Goal: Obtain resource: Obtain resource

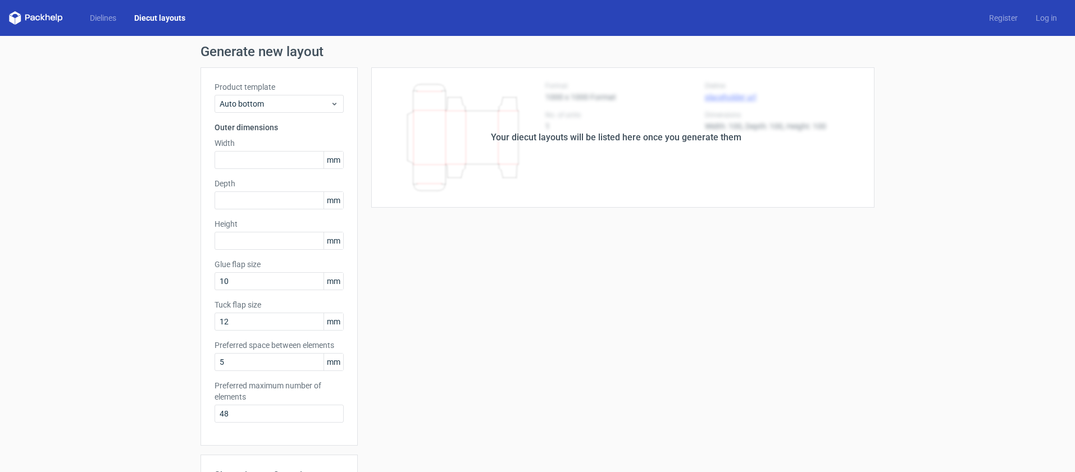
click at [558, 137] on div "Your diecut layouts will be listed here once you generate them" at bounding box center [616, 137] width 251 height 13
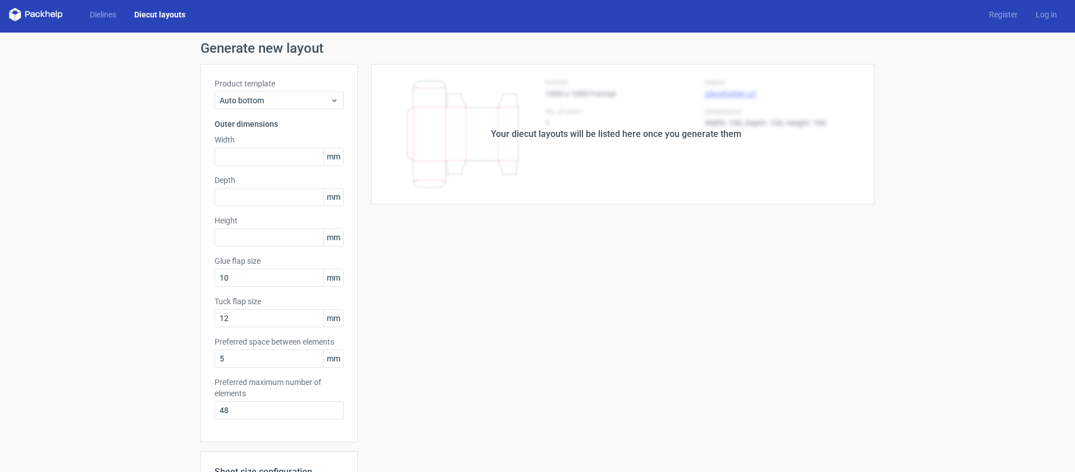
click at [543, 139] on div "Your diecut layouts will be listed here once you generate them" at bounding box center [616, 134] width 251 height 13
click at [268, 92] on div "Auto bottom" at bounding box center [279, 101] width 129 height 18
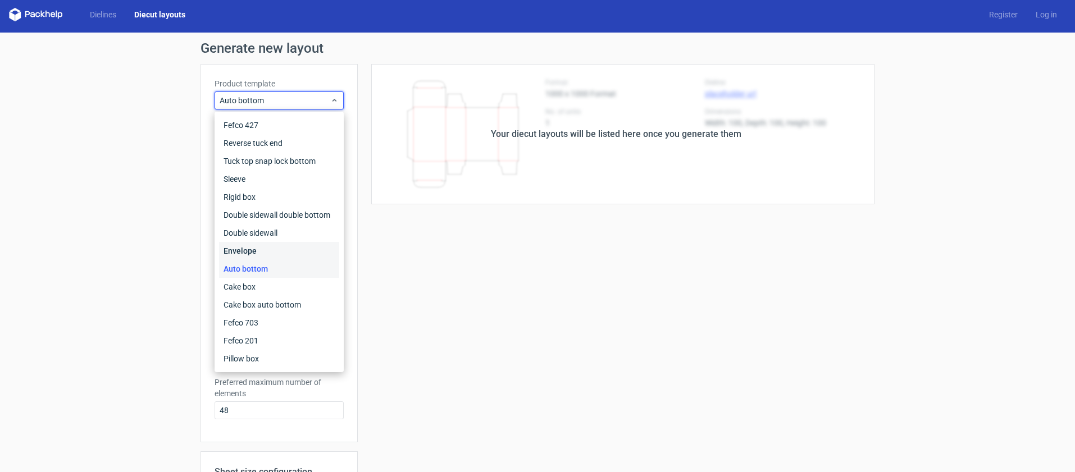
click at [245, 246] on div "Envelope" at bounding box center [279, 251] width 120 height 18
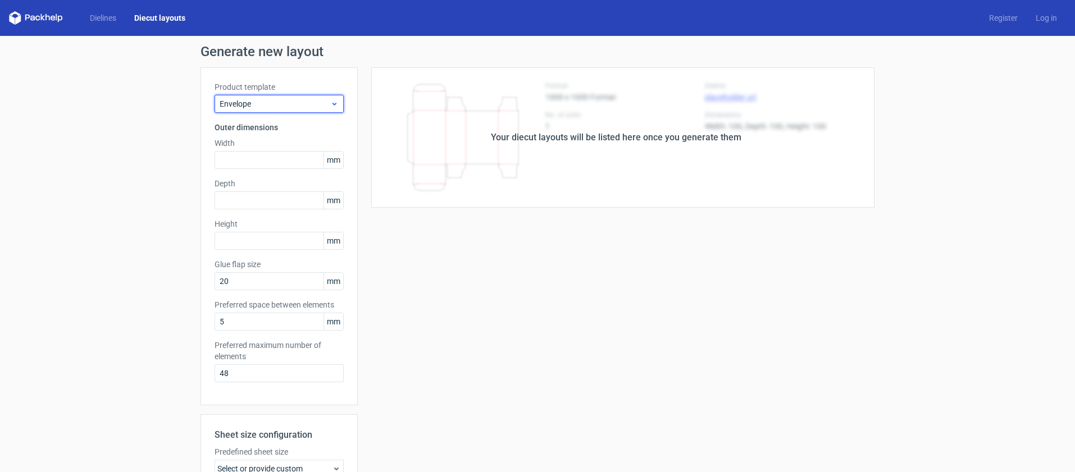
click at [312, 98] on div "Envelope" at bounding box center [279, 104] width 129 height 18
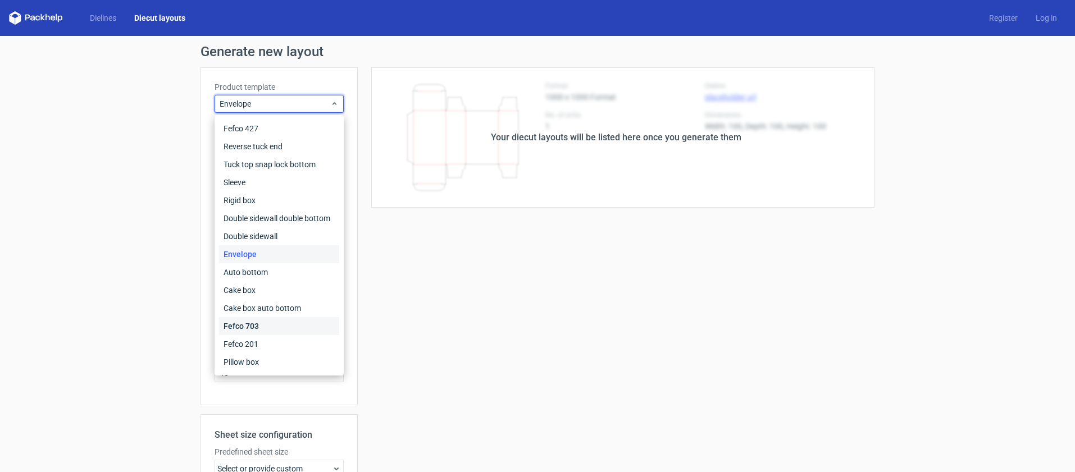
click at [245, 328] on div "Fefco 703" at bounding box center [279, 326] width 120 height 18
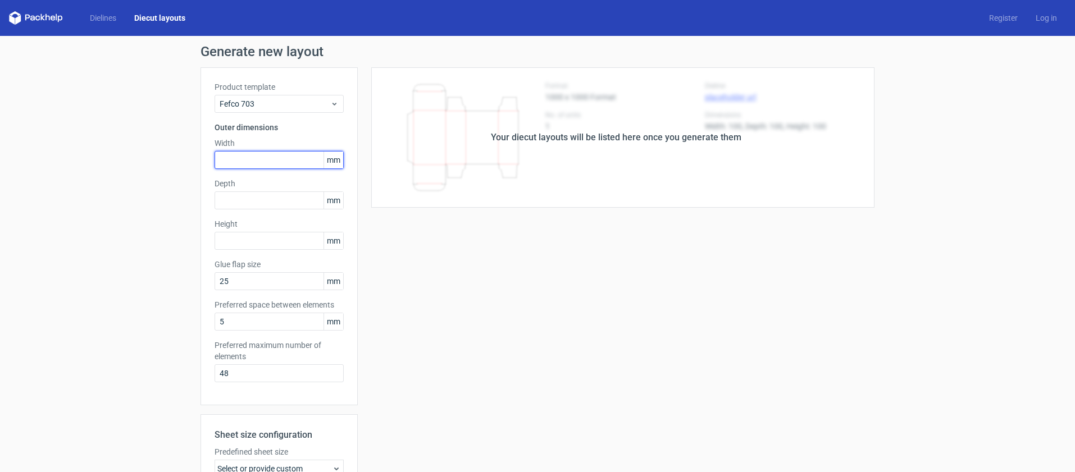
click at [272, 162] on input "text" at bounding box center [279, 160] width 129 height 18
type input "250"
type input "100"
type input "7"
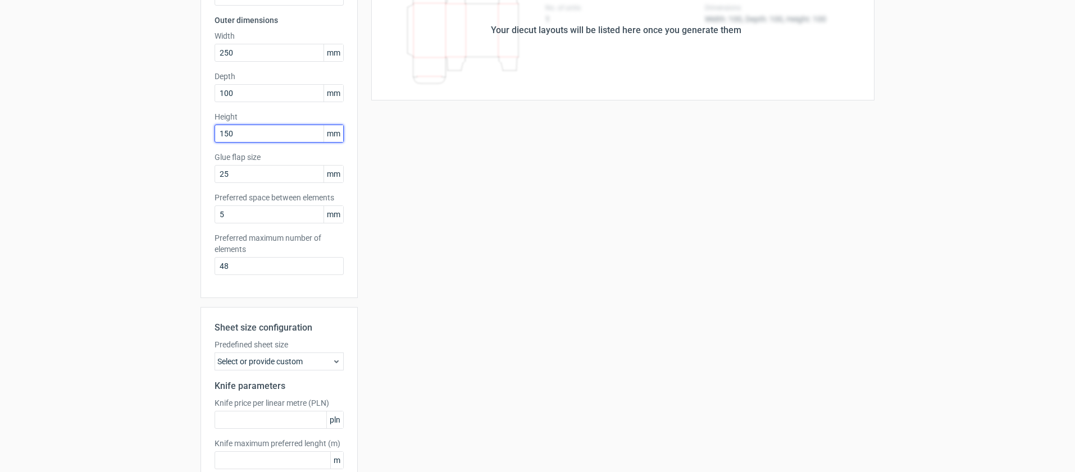
scroll to position [173, 0]
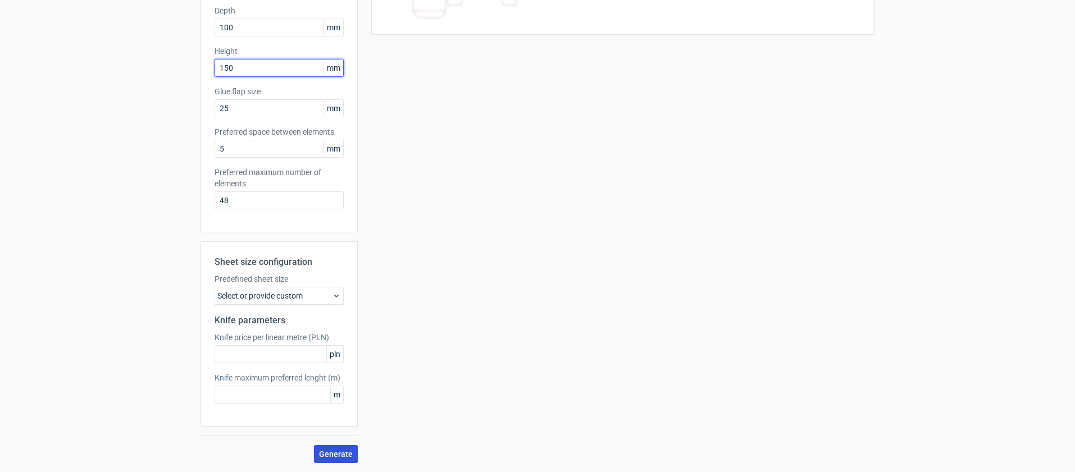
type input "150"
click at [339, 452] on span "Generate" at bounding box center [336, 454] width 34 height 8
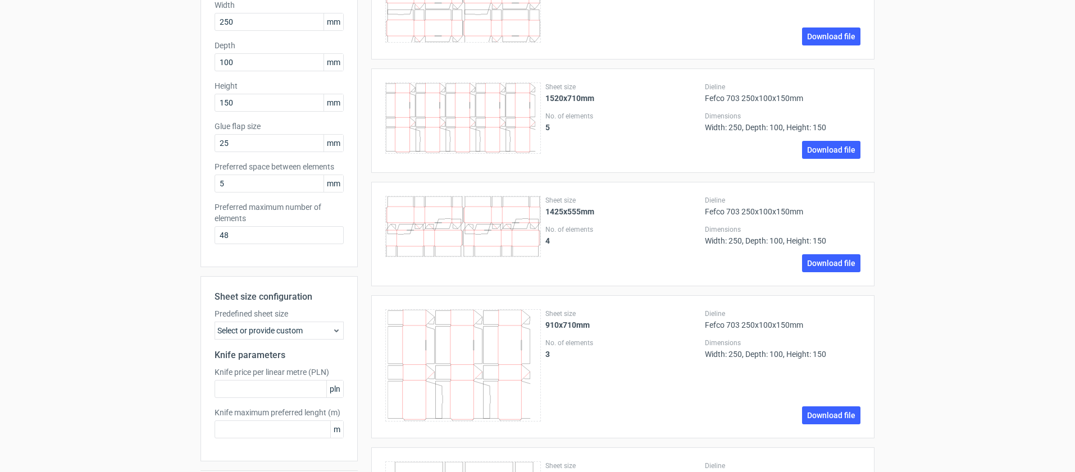
scroll to position [0, 0]
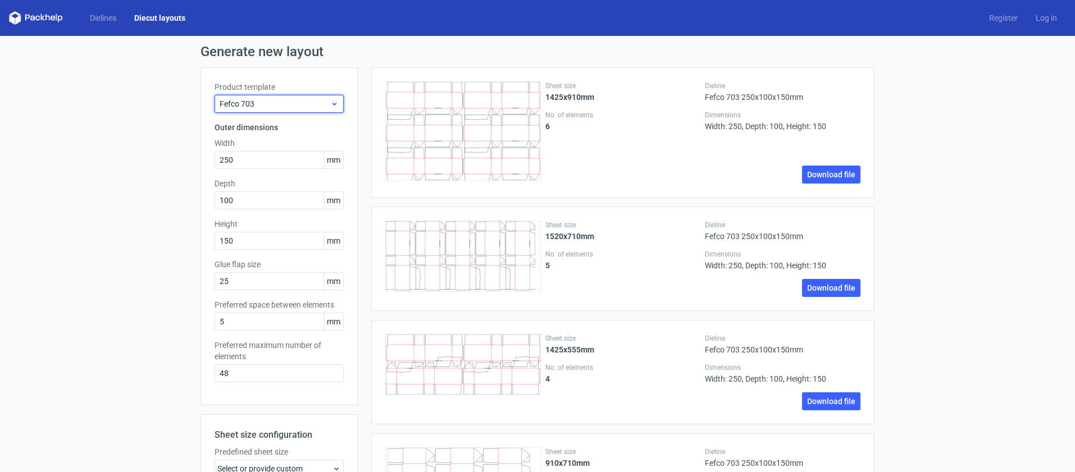
click at [302, 95] on div "Fefco 703" at bounding box center [279, 104] width 129 height 18
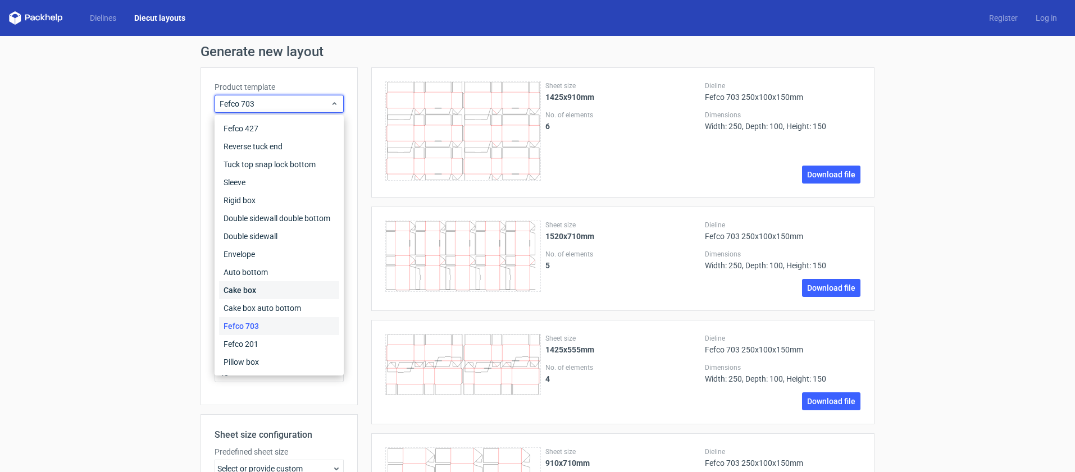
click at [251, 294] on div "Cake box" at bounding box center [279, 290] width 120 height 18
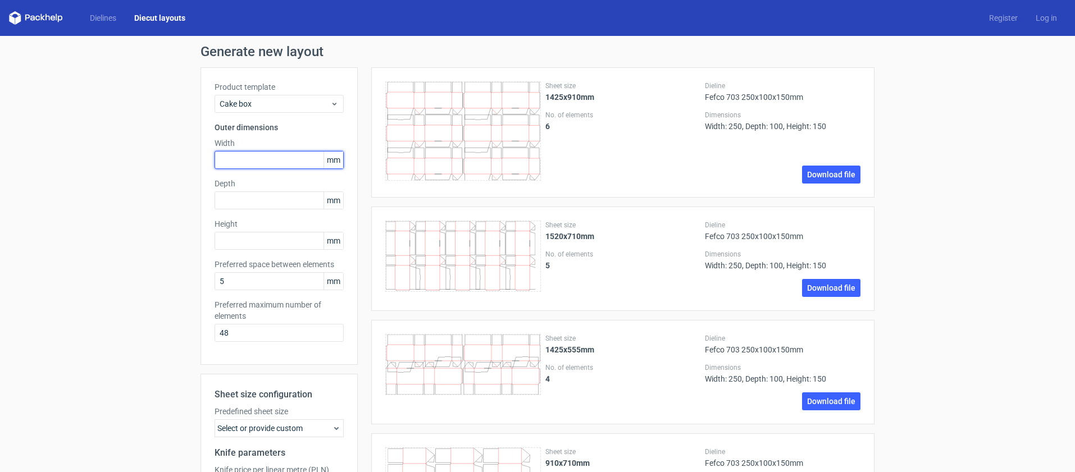
click at [244, 165] on input "text" at bounding box center [279, 160] width 129 height 18
type input "248"
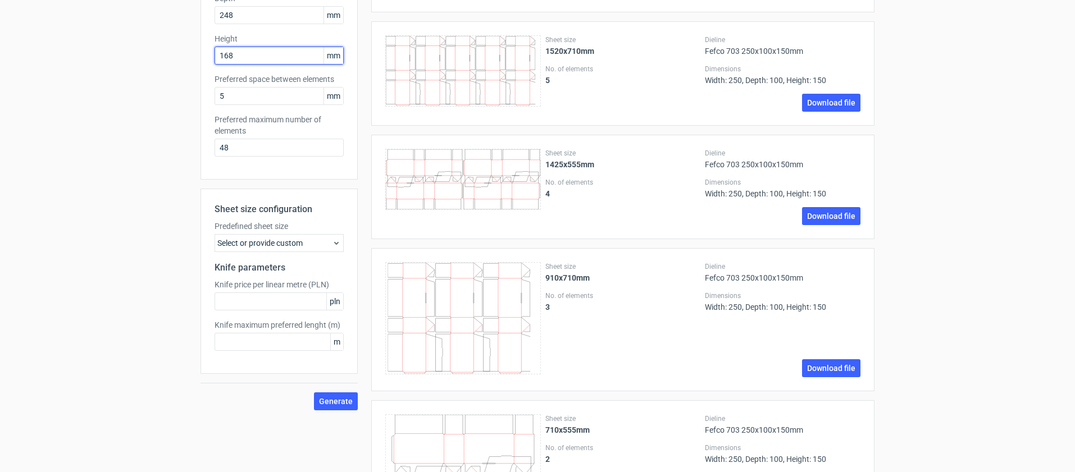
scroll to position [189, 0]
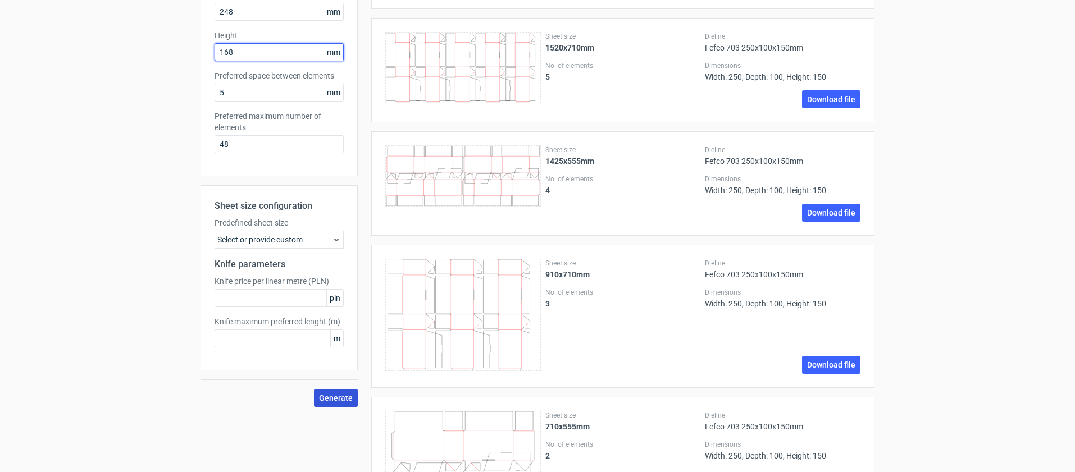
type input "168"
click at [337, 397] on span "Generate" at bounding box center [336, 398] width 34 height 8
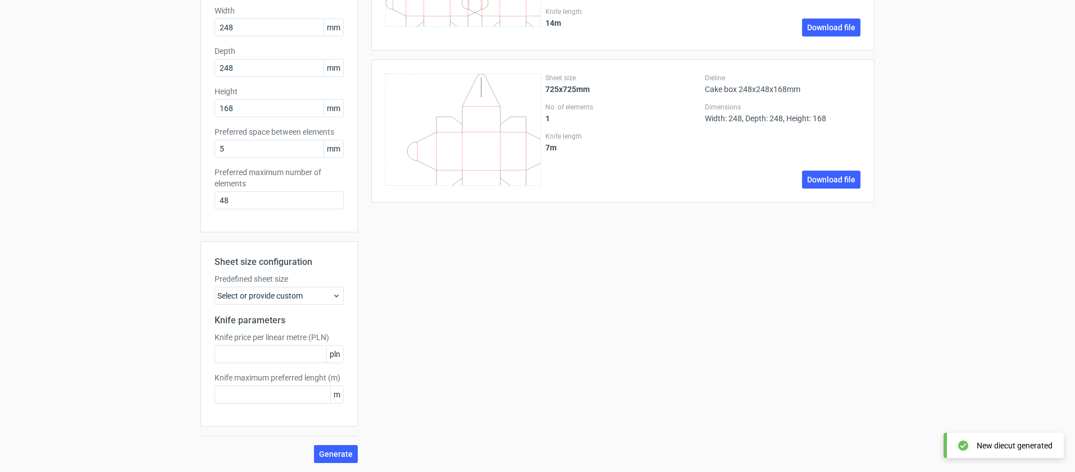
scroll to position [0, 0]
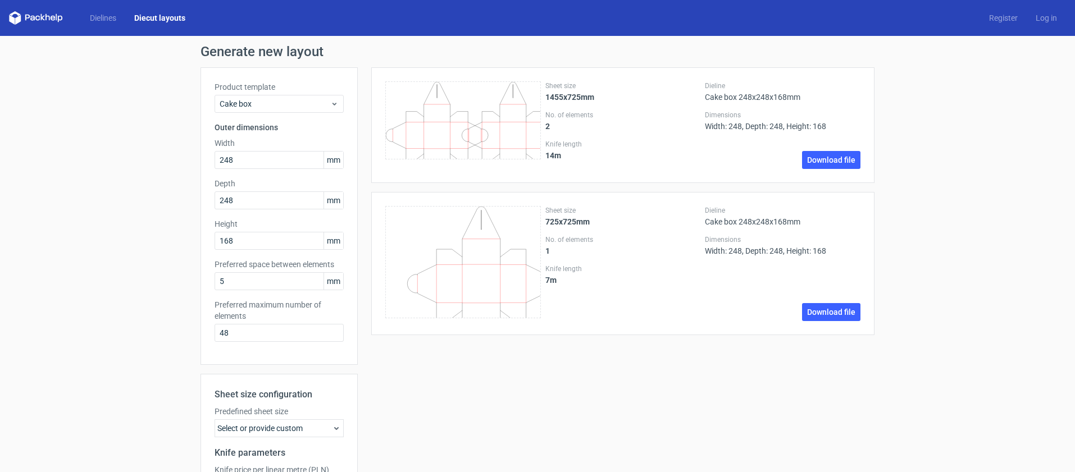
click at [513, 251] on icon "\t \t \t \t \t \t \t \t \t \t \t \t \t \t \t \t \t \t \t \t \t \t \t \t \t \t \…" at bounding box center [463, 262] width 156 height 112
click at [832, 308] on link "Download file" at bounding box center [831, 312] width 58 height 18
click at [258, 104] on span "Cake box" at bounding box center [275, 103] width 111 height 11
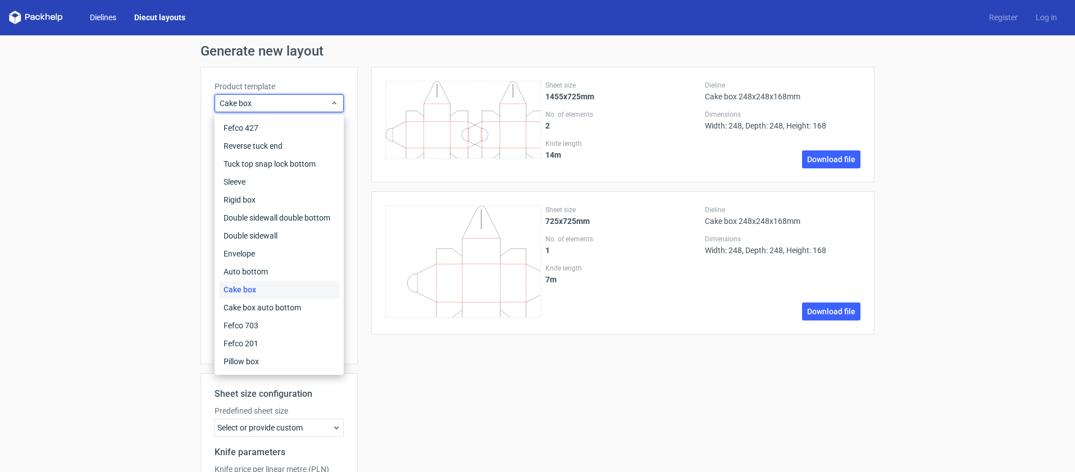
click at [104, 16] on link "Dielines" at bounding box center [103, 17] width 44 height 11
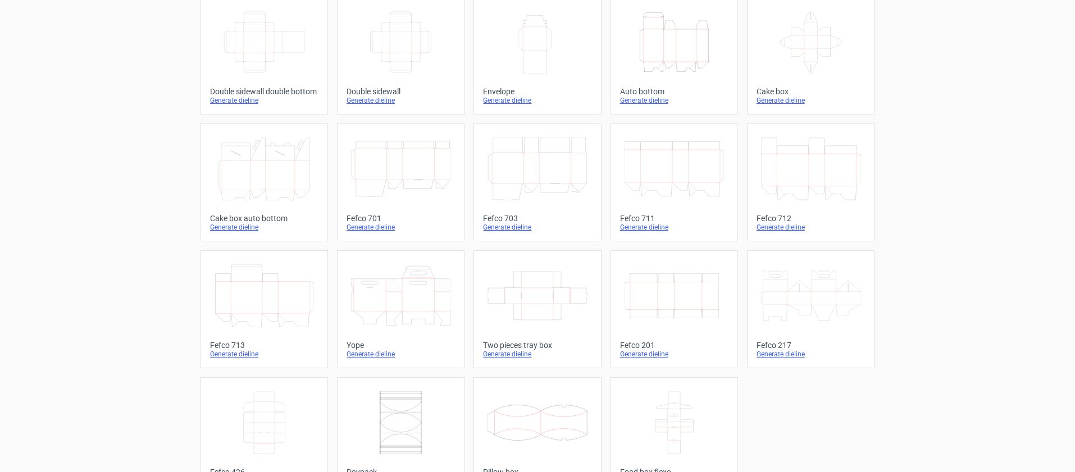
scroll to position [230, 0]
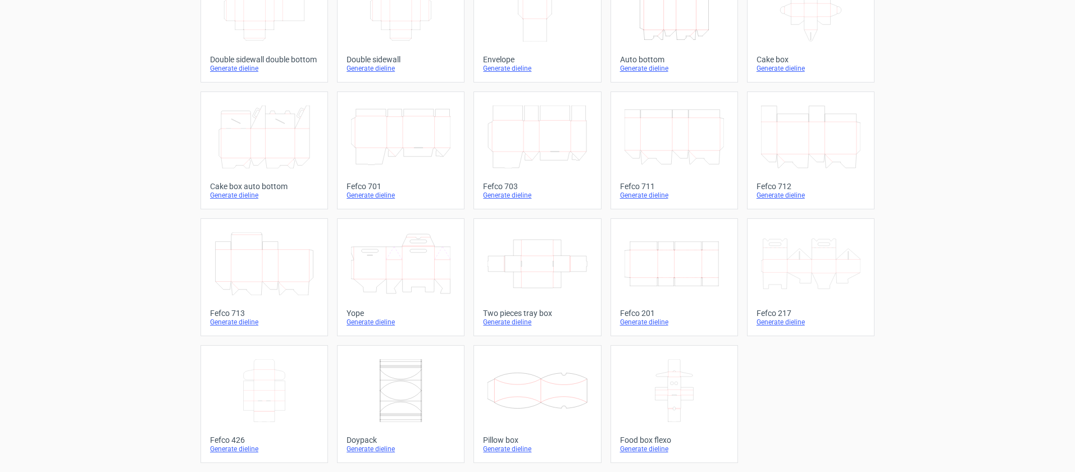
click at [640, 445] on div "Generate dieline" at bounding box center [674, 449] width 108 height 9
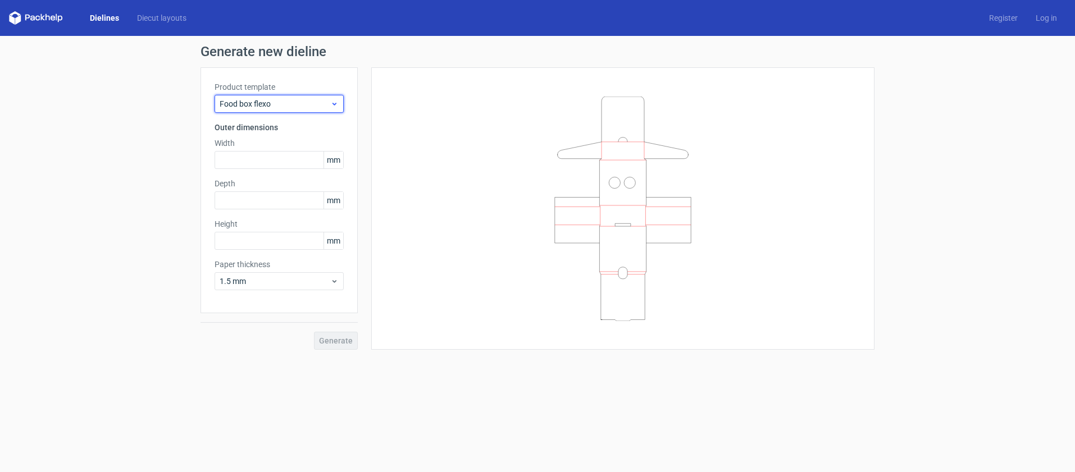
click at [317, 101] on span "Food box flexo" at bounding box center [275, 103] width 111 height 11
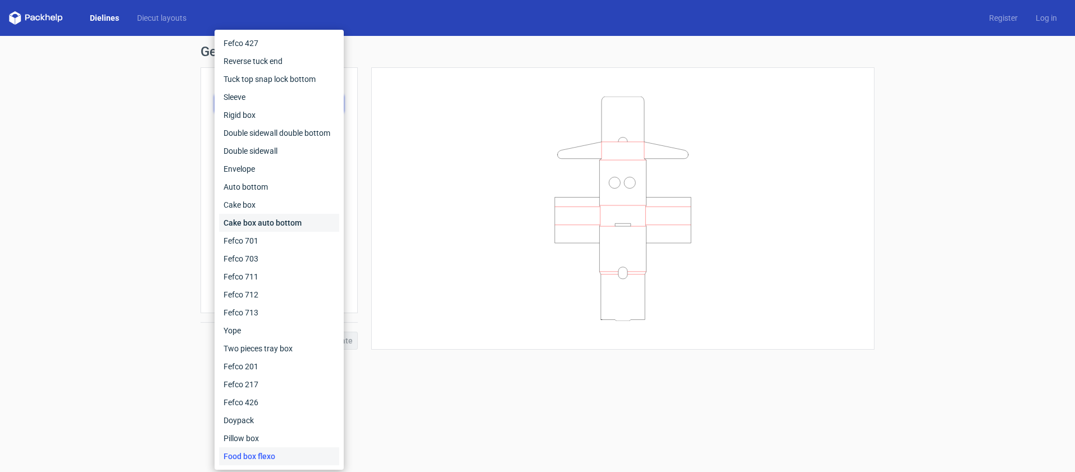
click at [248, 226] on div "Cake box auto bottom" at bounding box center [279, 223] width 120 height 18
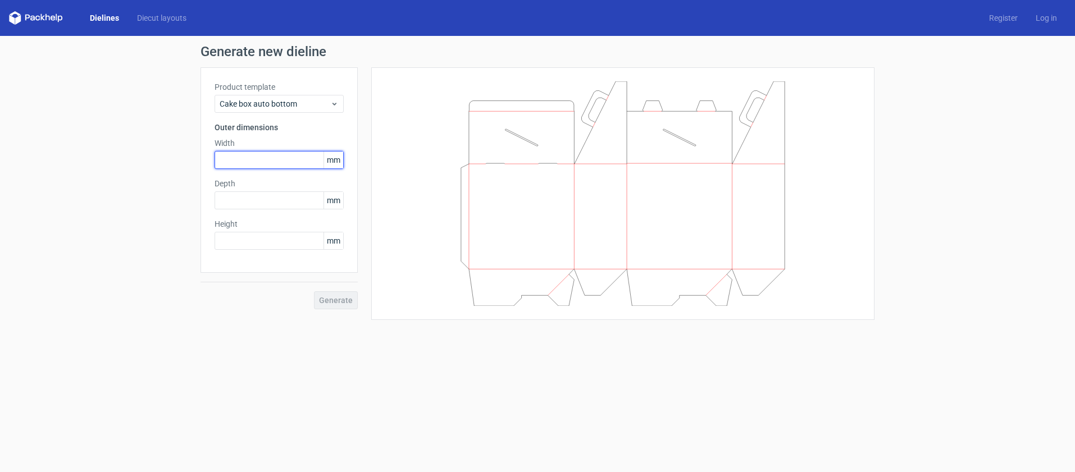
click at [247, 155] on input "text" at bounding box center [279, 160] width 129 height 18
type input "250"
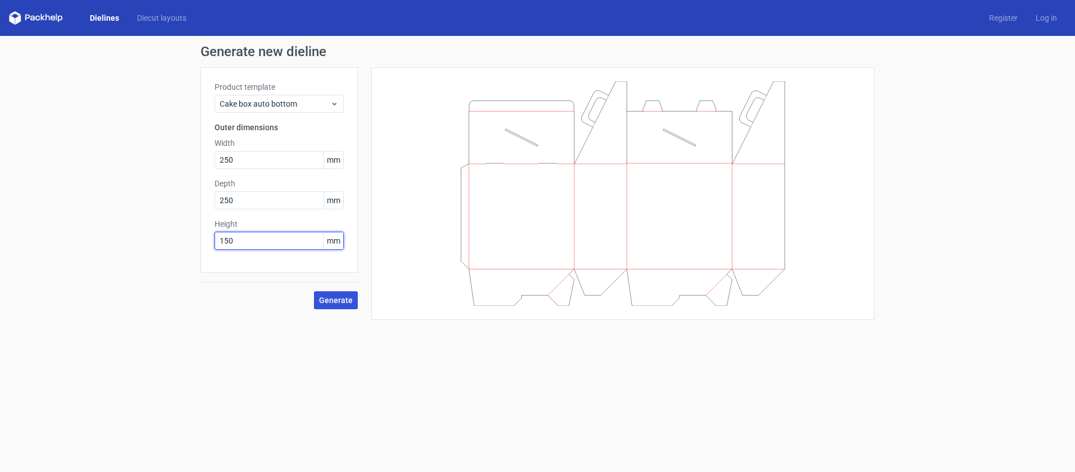
type input "150"
click at [335, 298] on span "Generate" at bounding box center [336, 301] width 34 height 8
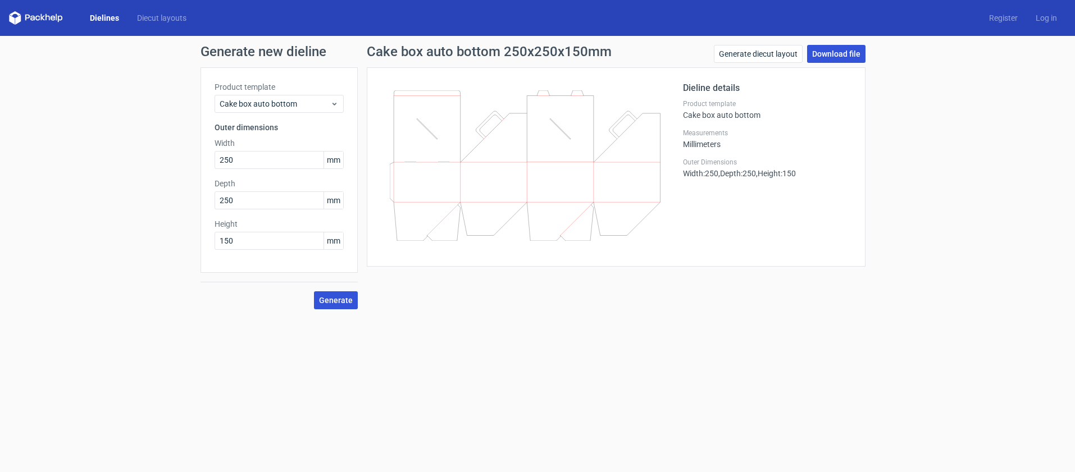
click at [808, 53] on link "Download file" at bounding box center [836, 54] width 58 height 18
click at [23, 20] on icon at bounding box center [36, 17] width 54 height 13
click at [15, 19] on polygon at bounding box center [18, 20] width 6 height 10
click at [822, 52] on link "Download file" at bounding box center [836, 54] width 58 height 18
click at [106, 13] on link "Dielines" at bounding box center [104, 17] width 47 height 11
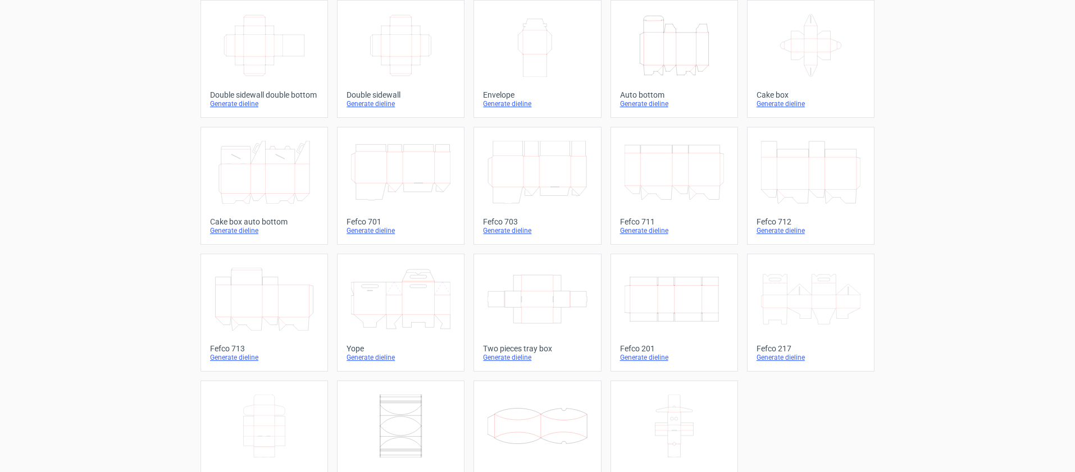
scroll to position [230, 0]
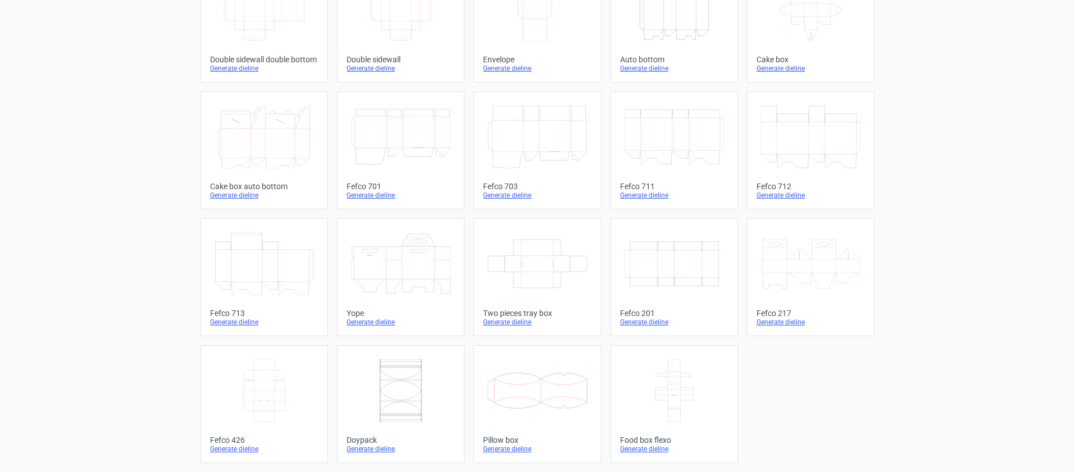
click at [408, 411] on icon at bounding box center [400, 390] width 99 height 63
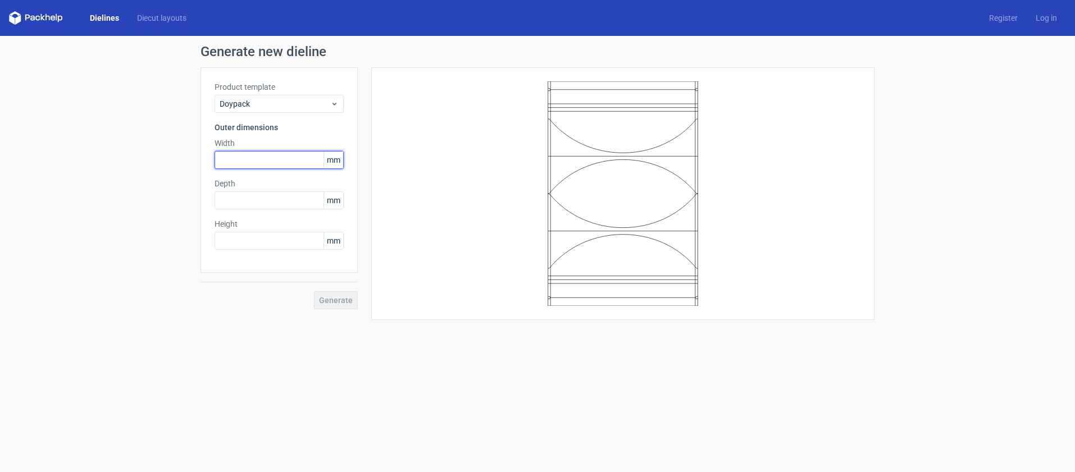
click at [272, 160] on input "text" at bounding box center [279, 160] width 129 height 18
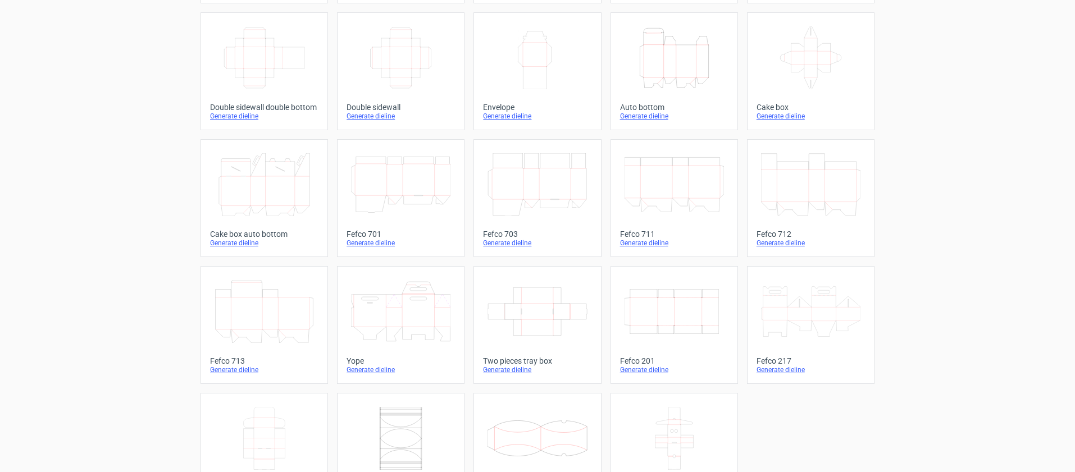
scroll to position [230, 0]
